Goal: Task Accomplishment & Management: Manage account settings

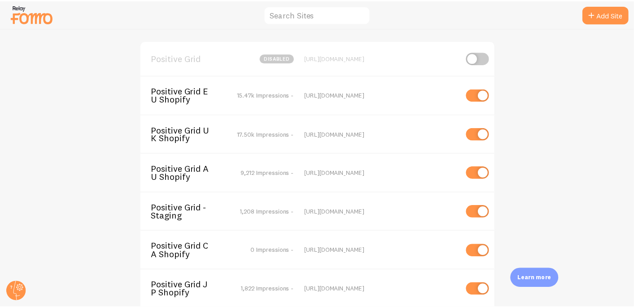
scroll to position [22, 0]
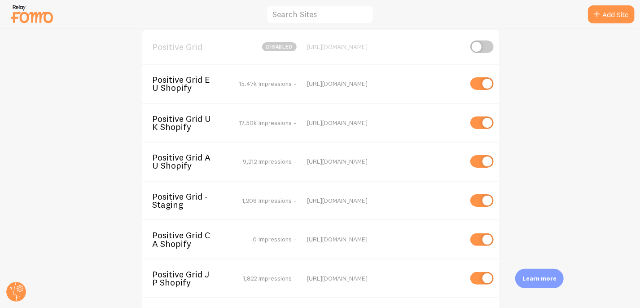
click at [176, 235] on span "Positive Grid CA Shopify" at bounding box center [189, 239] width 72 height 17
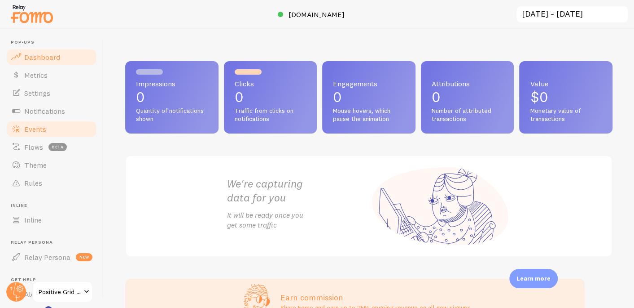
click at [31, 127] on span "Events" at bounding box center [35, 128] width 22 height 9
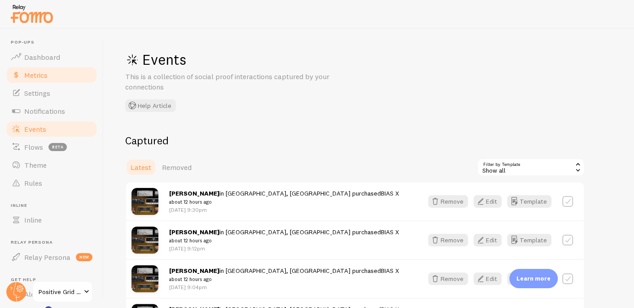
click at [33, 75] on span "Metrics" at bounding box center [35, 74] width 23 height 9
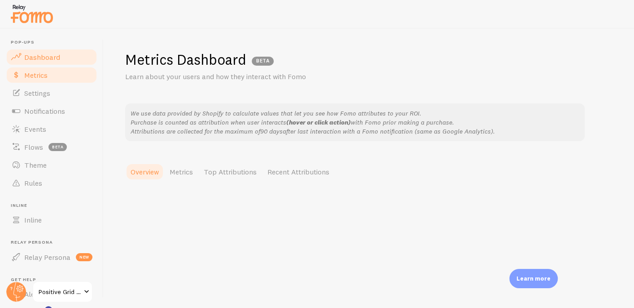
click at [42, 56] on span "Dashboard" at bounding box center [42, 57] width 36 height 9
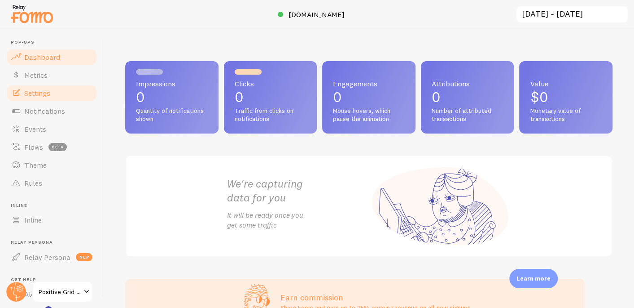
click at [50, 90] on span "Settings" at bounding box center [37, 92] width 26 height 9
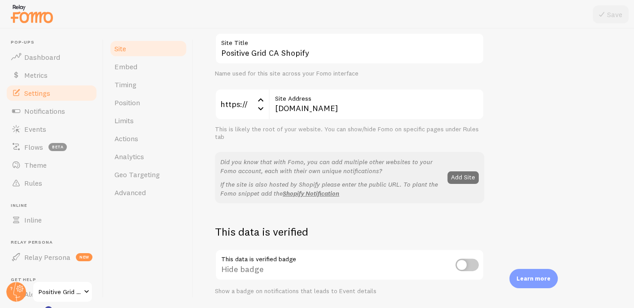
scroll to position [76, 0]
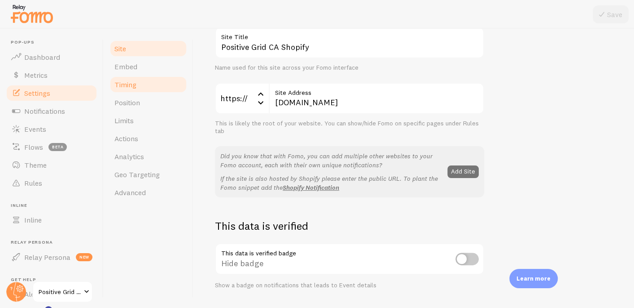
click at [132, 84] on span "Timing" at bounding box center [125, 84] width 22 height 9
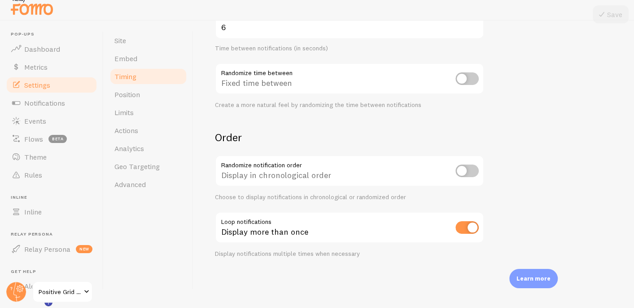
scroll to position [11, 0]
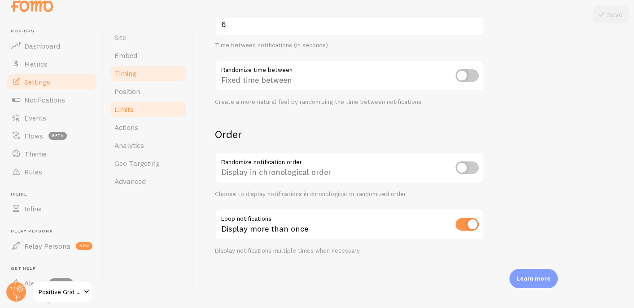
click at [127, 105] on span "Limits" at bounding box center [123, 109] width 19 height 9
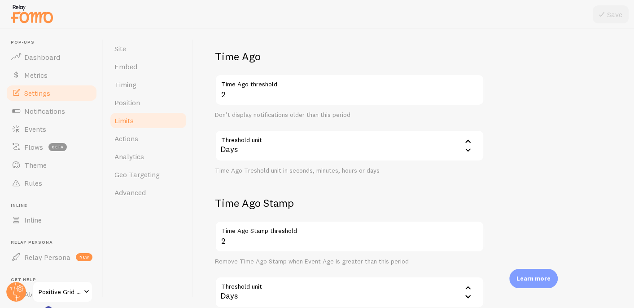
scroll to position [384, 0]
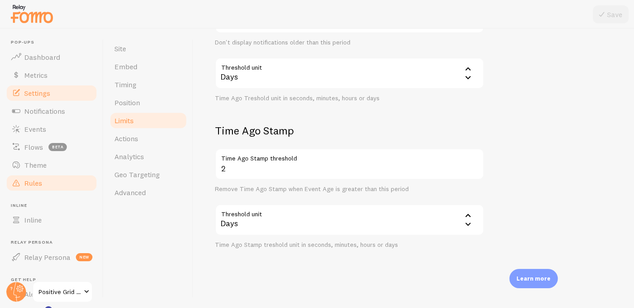
click at [42, 184] on span "Rules" at bounding box center [33, 182] width 18 height 9
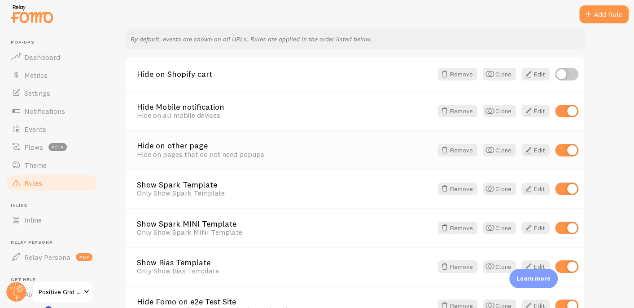
scroll to position [115, 0]
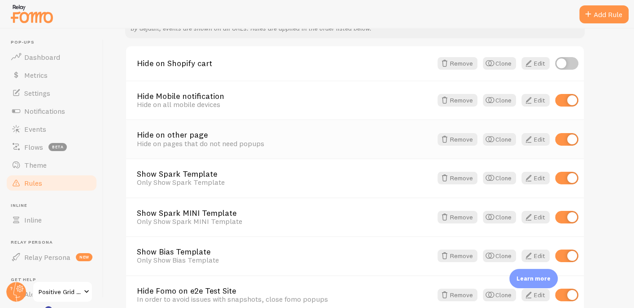
click at [185, 143] on div "Hide on pages that do not need popups" at bounding box center [284, 143] width 295 height 8
click at [188, 133] on link "Hide on other page" at bounding box center [284, 135] width 295 height 8
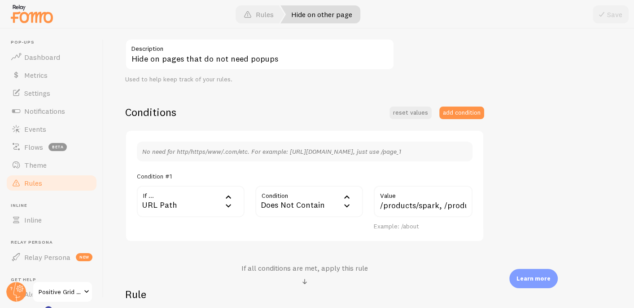
scroll to position [151, 0]
click at [402, 204] on input "/products/spark, /products/bias-x" at bounding box center [423, 200] width 99 height 31
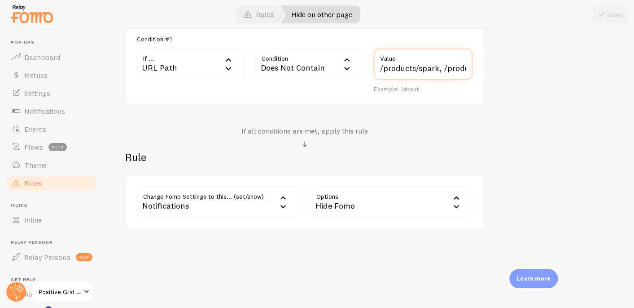
scroll to position [0, 35]
click at [45, 181] on link "Rules" at bounding box center [51, 183] width 92 height 18
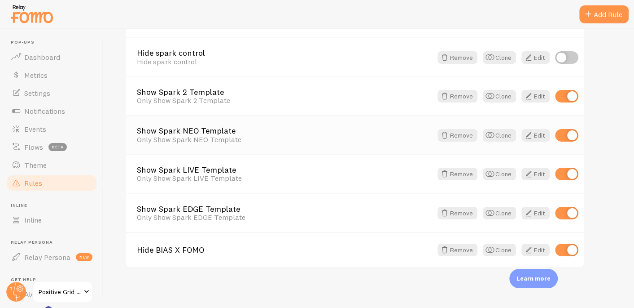
scroll to position [470, 0]
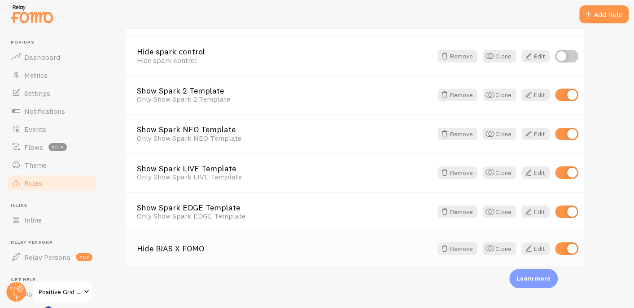
click at [186, 245] on link "Hide BIAS X FOMO" at bounding box center [284, 248] width 295 height 8
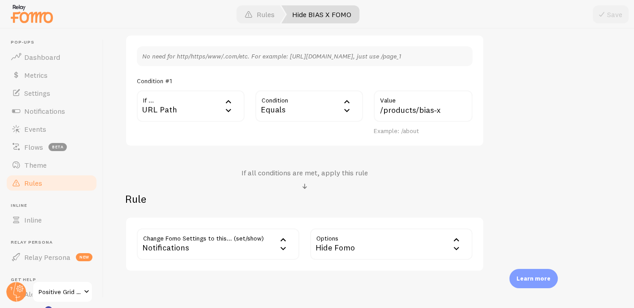
scroll to position [287, 0]
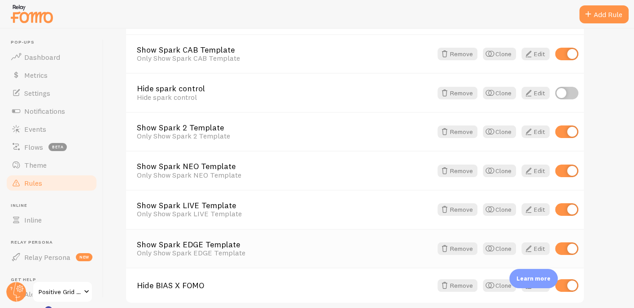
scroll to position [470, 0]
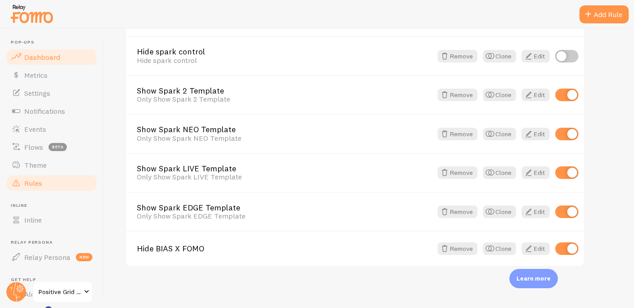
click at [48, 54] on span "Dashboard" at bounding box center [42, 57] width 36 height 9
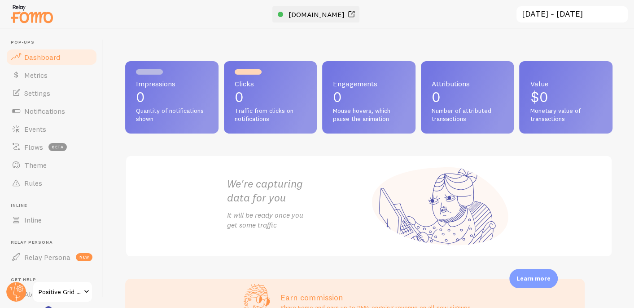
click at [334, 13] on span "[DOMAIN_NAME]" at bounding box center [317, 14] width 56 height 9
click at [40, 111] on span "Notifications" at bounding box center [44, 110] width 41 height 9
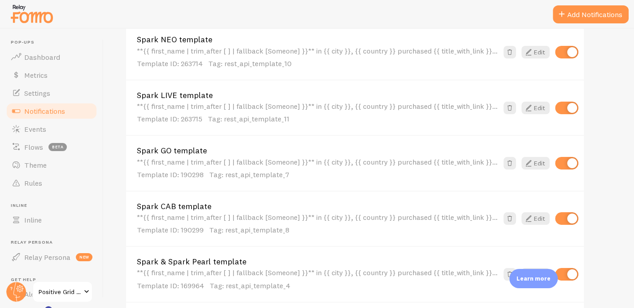
scroll to position [333, 0]
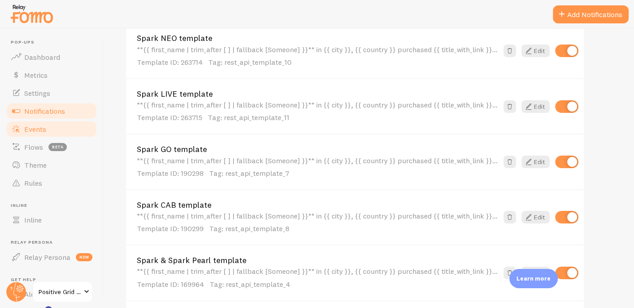
click at [33, 130] on span "Events" at bounding box center [35, 128] width 22 height 9
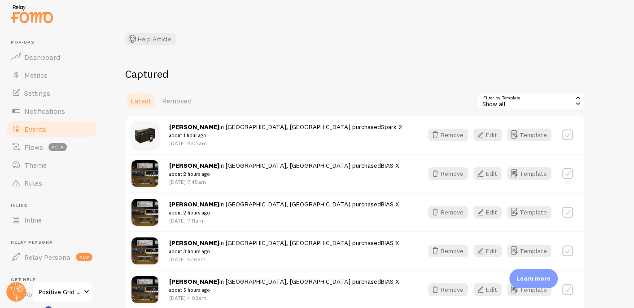
scroll to position [73, 0]
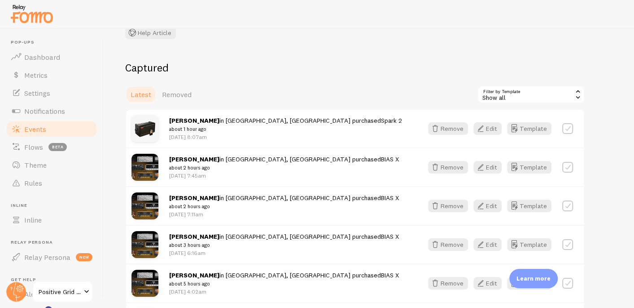
click at [514, 97] on div "Show all" at bounding box center [531, 94] width 108 height 18
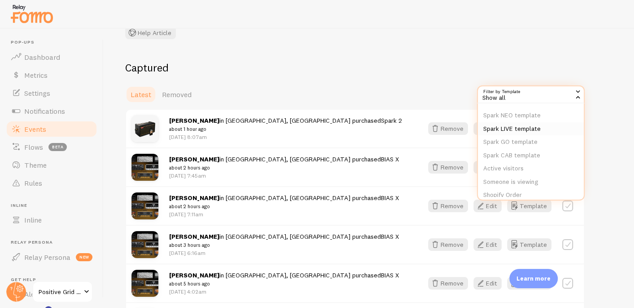
scroll to position [45, 0]
click at [520, 154] on li "Spark CAB template" at bounding box center [531, 152] width 106 height 13
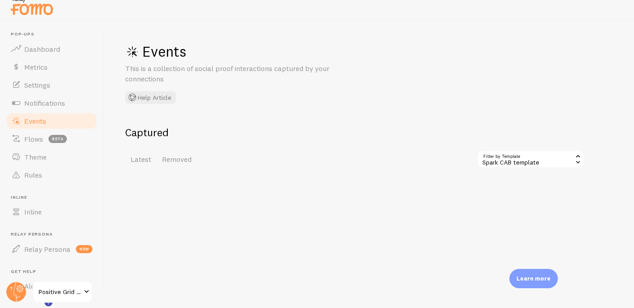
scroll to position [11, 0]
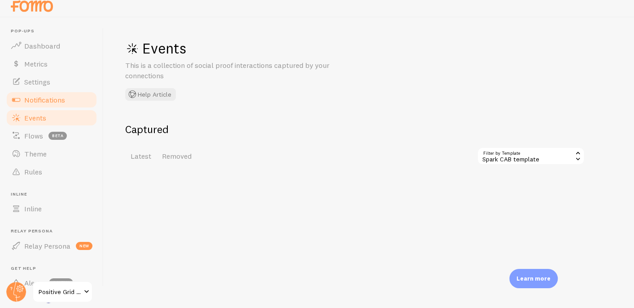
click at [62, 99] on span "Notifications" at bounding box center [44, 99] width 41 height 9
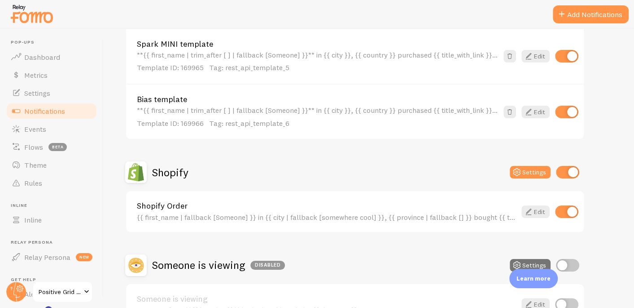
scroll to position [655, 0]
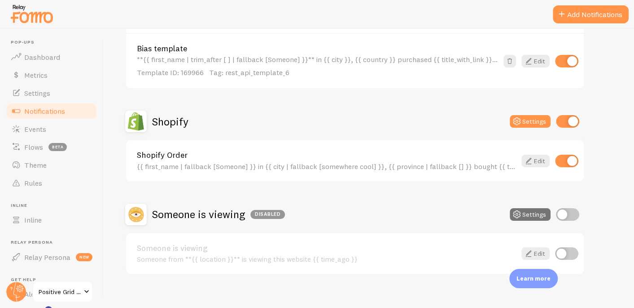
click at [163, 155] on link "Shopify Order" at bounding box center [326, 155] width 379 height 8
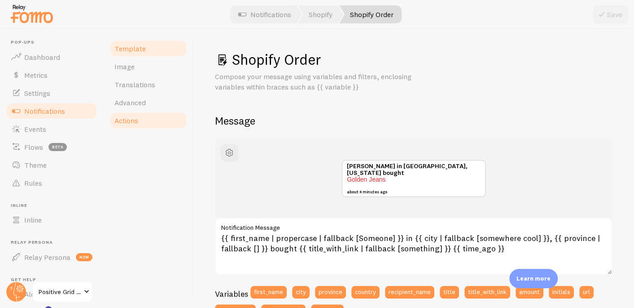
click at [122, 118] on span "Actions" at bounding box center [126, 120] width 24 height 9
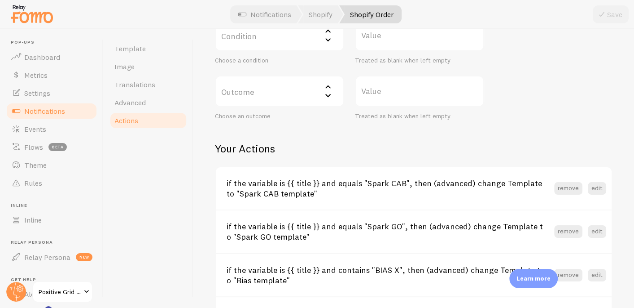
scroll to position [270, 0]
click at [28, 124] on span "Events" at bounding box center [35, 128] width 22 height 9
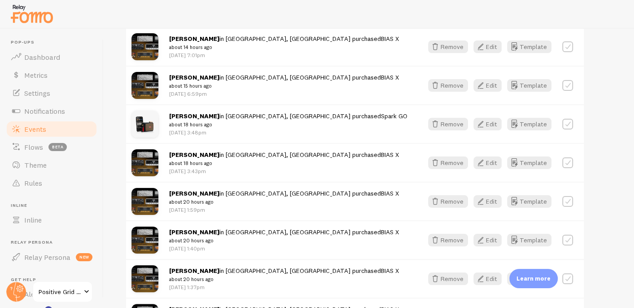
scroll to position [726, 0]
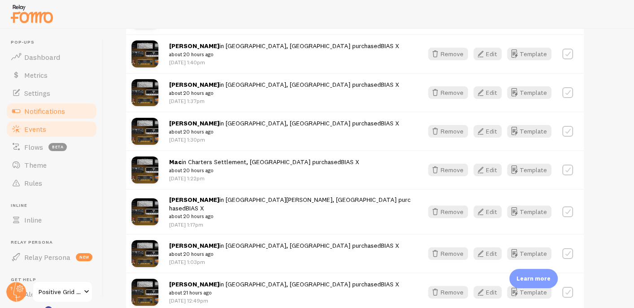
click at [42, 110] on span "Notifications" at bounding box center [44, 110] width 41 height 9
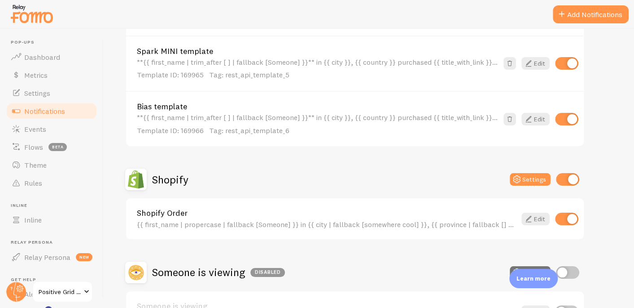
scroll to position [663, 0]
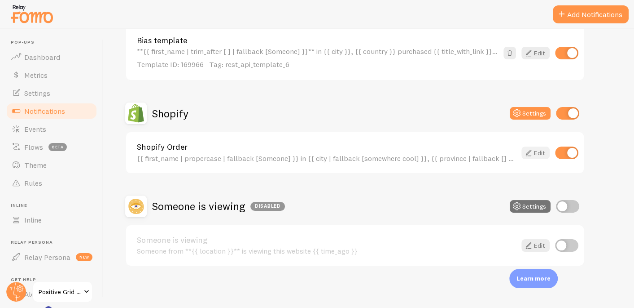
click at [536, 150] on link "Edit" at bounding box center [536, 152] width 28 height 13
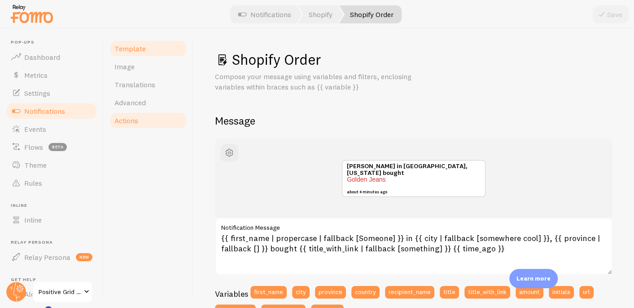
click at [132, 120] on span "Actions" at bounding box center [126, 120] width 24 height 9
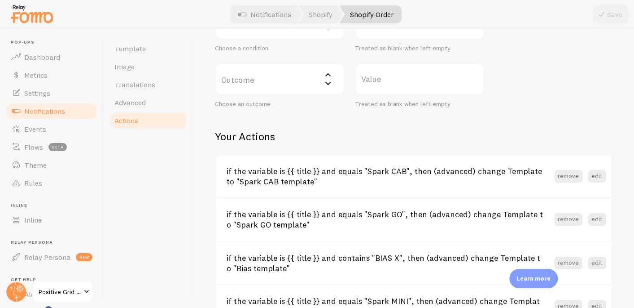
scroll to position [264, 0]
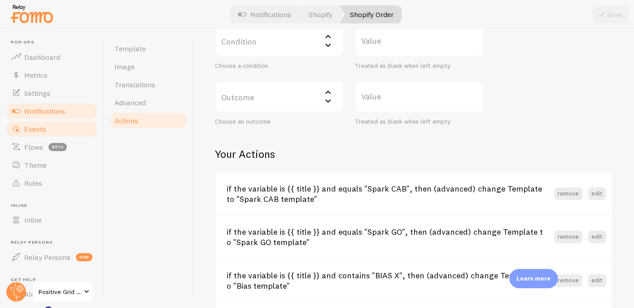
click at [36, 125] on span "Events" at bounding box center [35, 128] width 22 height 9
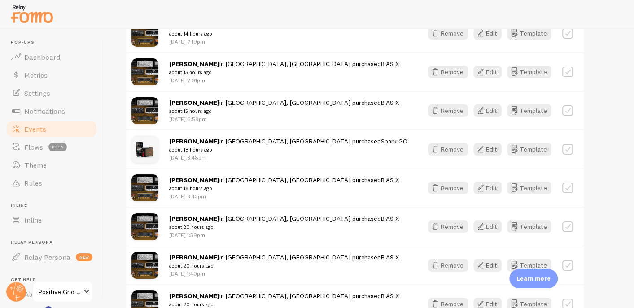
scroll to position [525, 0]
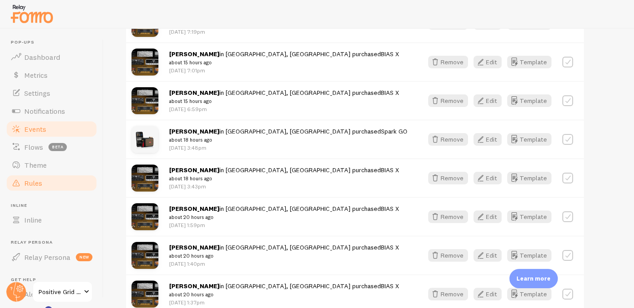
click at [42, 180] on link "Rules" at bounding box center [51, 183] width 92 height 18
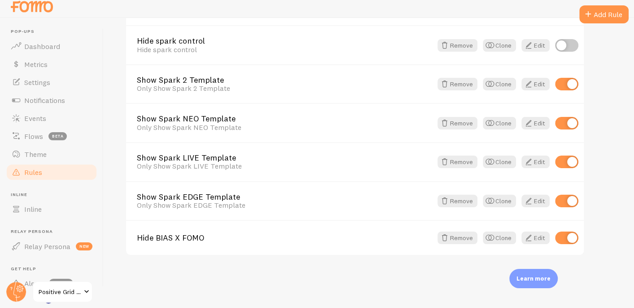
scroll to position [11, 0]
click at [157, 235] on link "Hide BIAS X FOMO" at bounding box center [284, 237] width 295 height 8
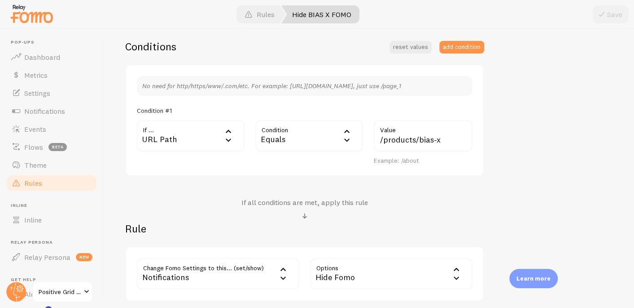
scroll to position [270, 0]
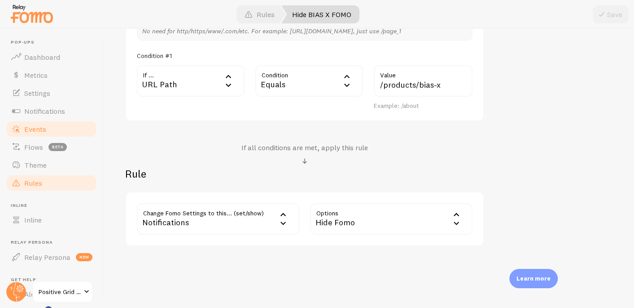
click at [44, 125] on span "Events" at bounding box center [35, 128] width 22 height 9
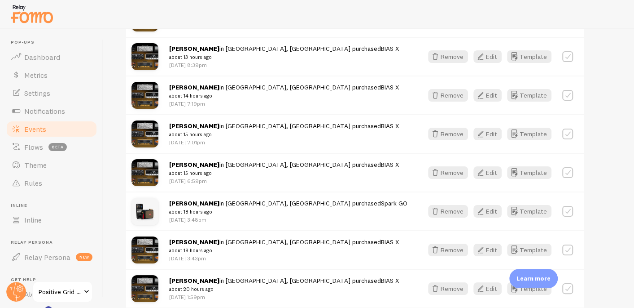
scroll to position [457, 0]
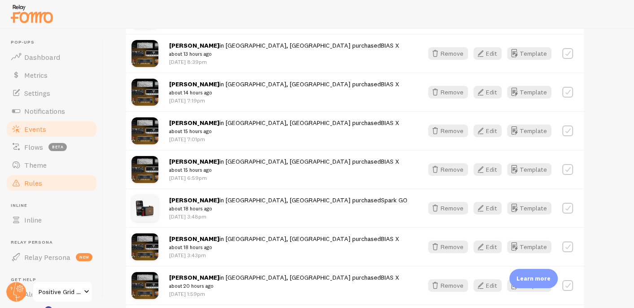
click at [40, 181] on span "Rules" at bounding box center [33, 182] width 18 height 9
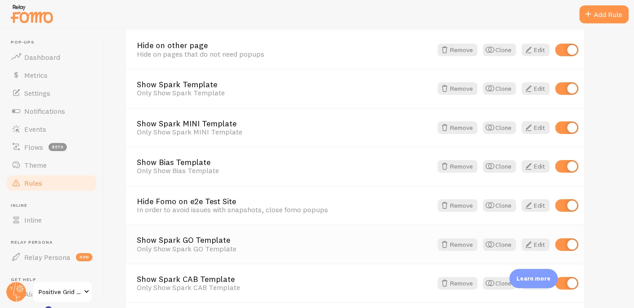
scroll to position [205, 0]
click at [204, 240] on link "Show Spark GO Template" at bounding box center [284, 239] width 295 height 8
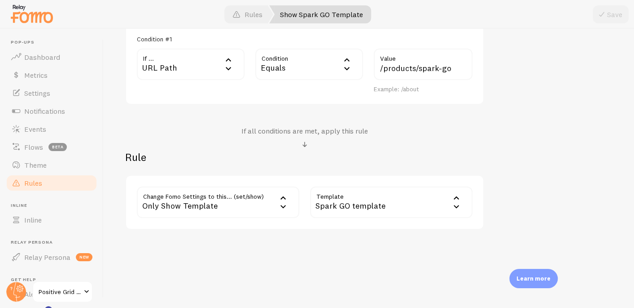
scroll to position [11, 0]
